Goal: Transaction & Acquisition: Purchase product/service

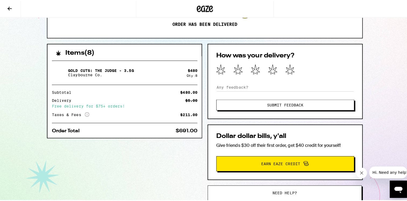
scroll to position [92, 0]
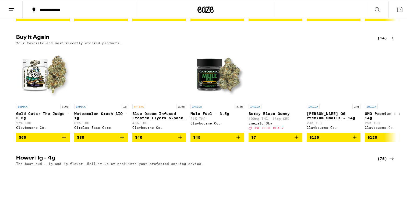
scroll to position [410, 0]
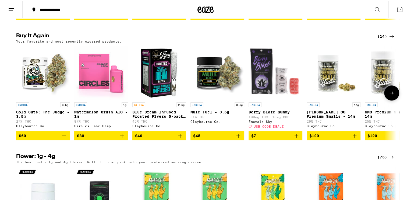
click at [67, 139] on button "$60" at bounding box center [43, 134] width 54 height 9
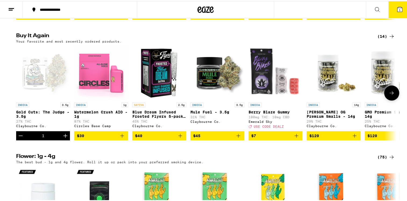
click at [64, 138] on icon "Increment" at bounding box center [65, 134] width 6 height 6
click at [65, 139] on button "Increment" at bounding box center [65, 134] width 9 height 9
click at [63, 139] on button "Increment" at bounding box center [65, 134] width 9 height 9
click at [63, 138] on icon "Increment" at bounding box center [65, 134] width 6 height 6
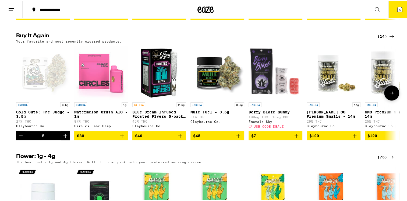
click at [65, 138] on icon "Increment" at bounding box center [65, 134] width 6 height 6
click at [64, 139] on button "Increment" at bounding box center [65, 134] width 9 height 9
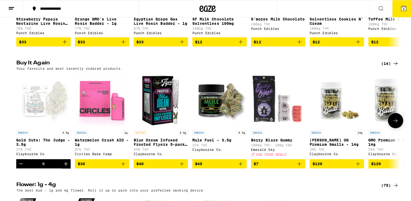
scroll to position [382, 0]
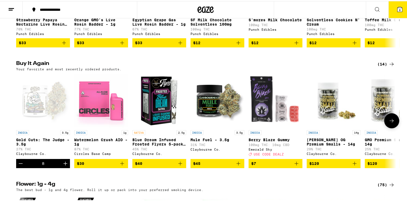
click at [398, 12] on button "8" at bounding box center [399, 8] width 23 height 17
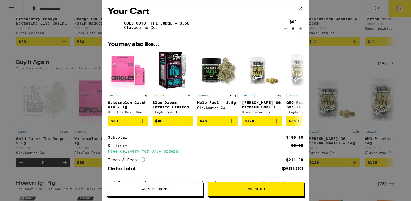
click at [239, 190] on span "Checkout" at bounding box center [256, 189] width 96 height 4
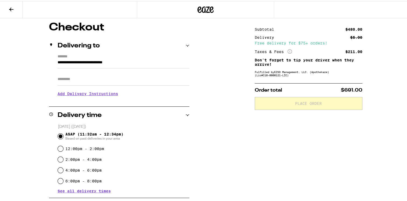
scroll to position [45, 0]
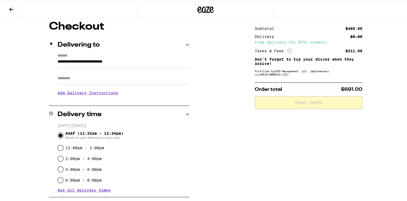
click at [100, 95] on h3 "Add Delivery Instructions" at bounding box center [124, 91] width 132 height 12
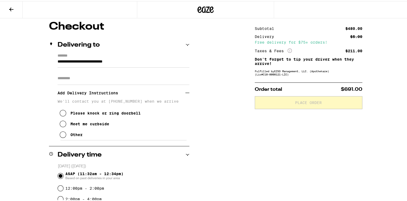
click at [63, 116] on button "Please knock or ring doorbell" at bounding box center [100, 111] width 81 height 11
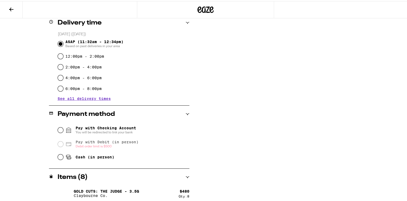
scroll to position [180, 0]
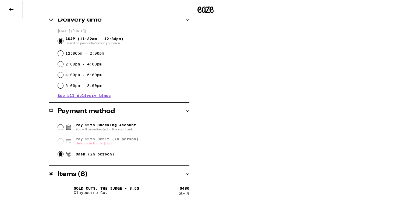
click at [59, 154] on input "Cash (in person)" at bounding box center [60, 152] width 5 height 5
radio input "true"
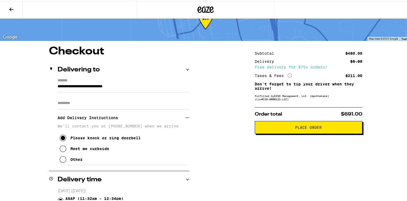
scroll to position [21, 0]
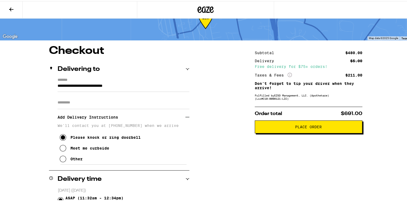
click at [300, 132] on button "Place Order" at bounding box center [309, 125] width 108 height 13
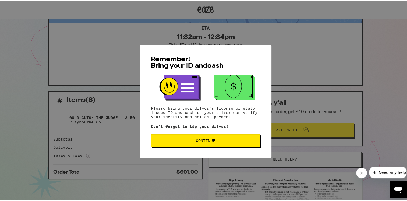
scroll to position [46, 0]
click at [199, 141] on span "Continue" at bounding box center [205, 139] width 19 height 4
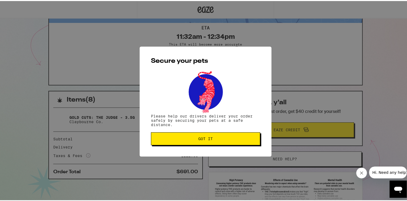
click at [191, 141] on button "Got it" at bounding box center [205, 137] width 109 height 13
